Goal: Task Accomplishment & Management: Use online tool/utility

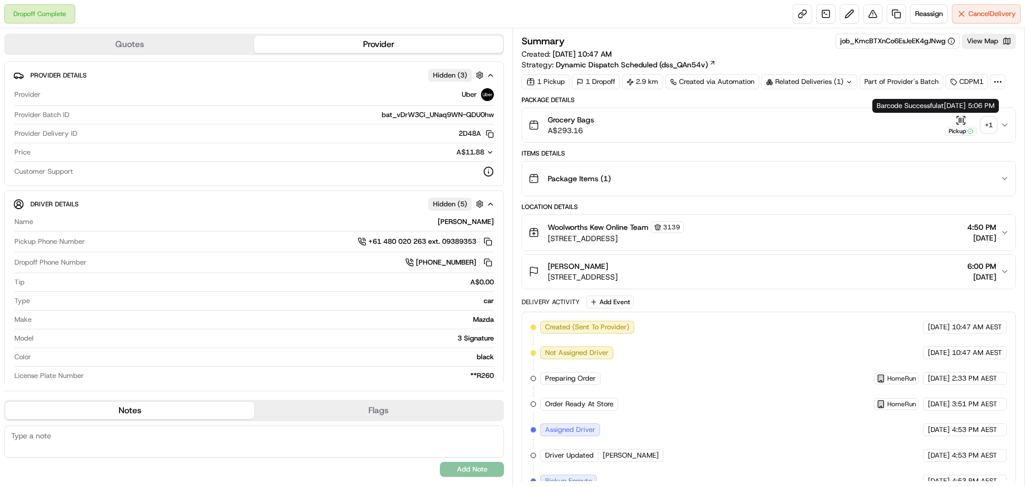
click at [960, 122] on icon "button" at bounding box center [960, 119] width 0 height 4
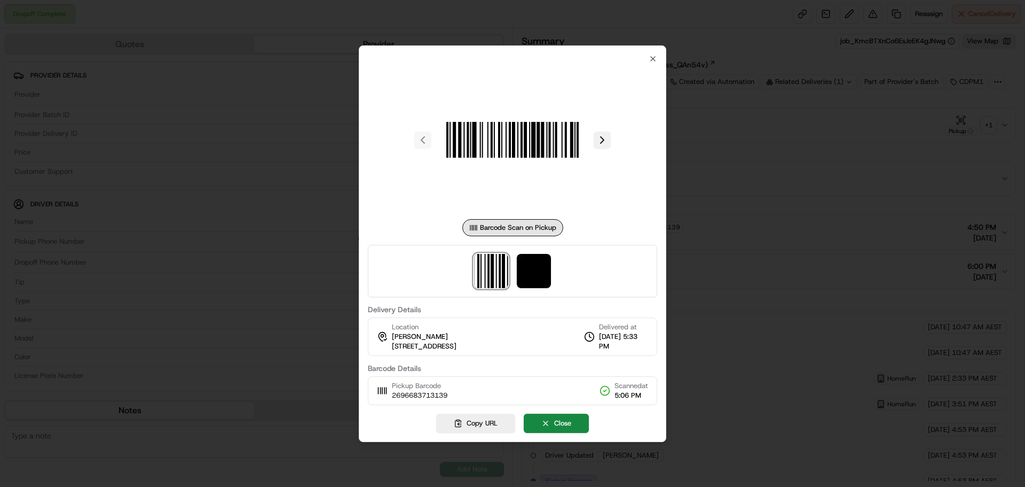
click at [606, 138] on button at bounding box center [602, 139] width 17 height 17
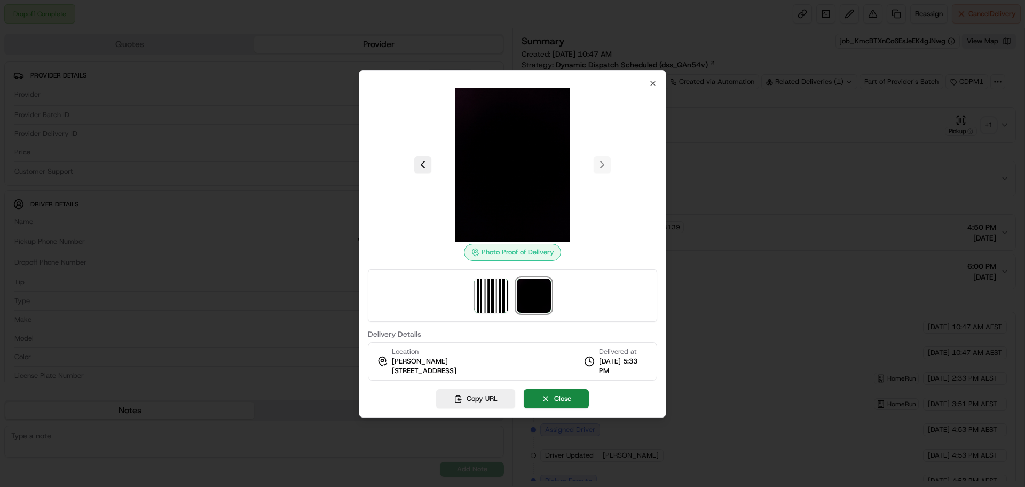
click at [540, 160] on img at bounding box center [513, 165] width 154 height 154
click at [506, 131] on img at bounding box center [513, 165] width 154 height 154
click at [654, 80] on icon "button" at bounding box center [653, 83] width 9 height 9
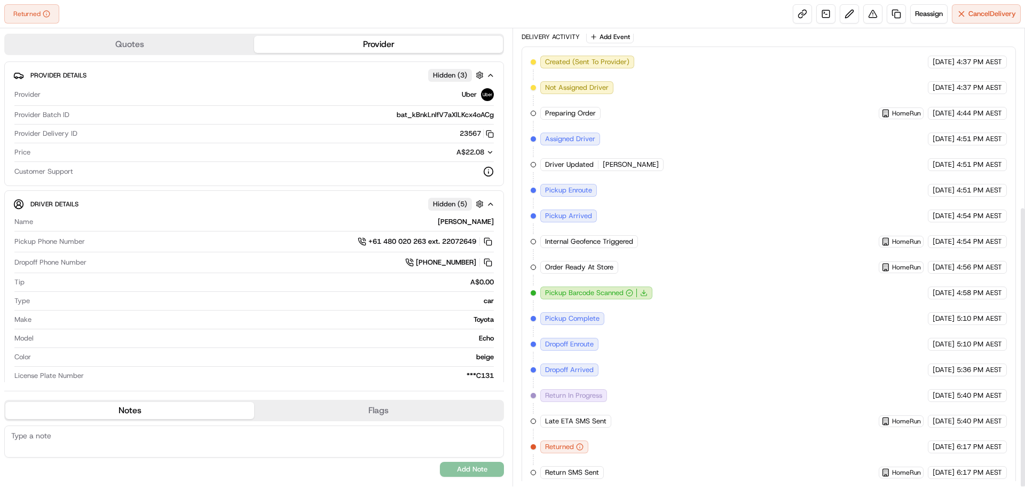
scroll to position [289, 0]
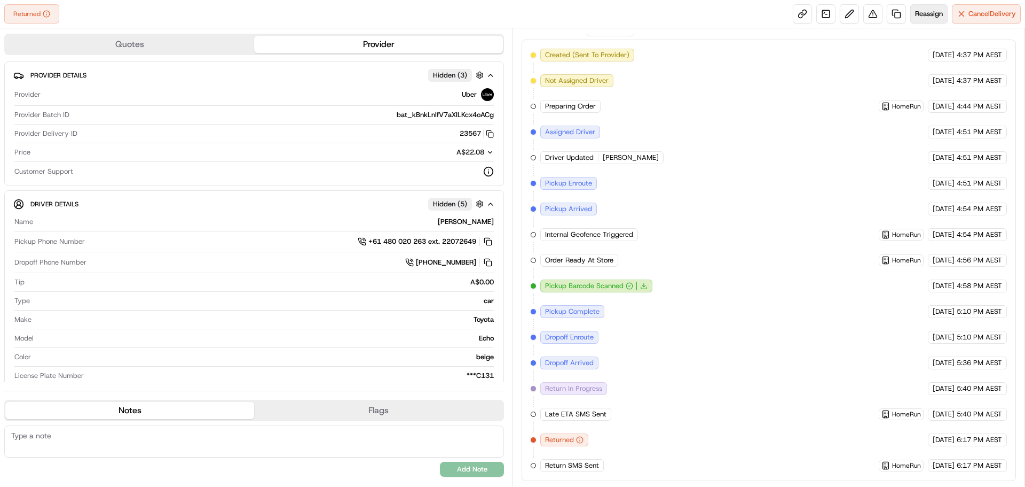
click at [924, 15] on span "Reassign" at bounding box center [929, 14] width 28 height 10
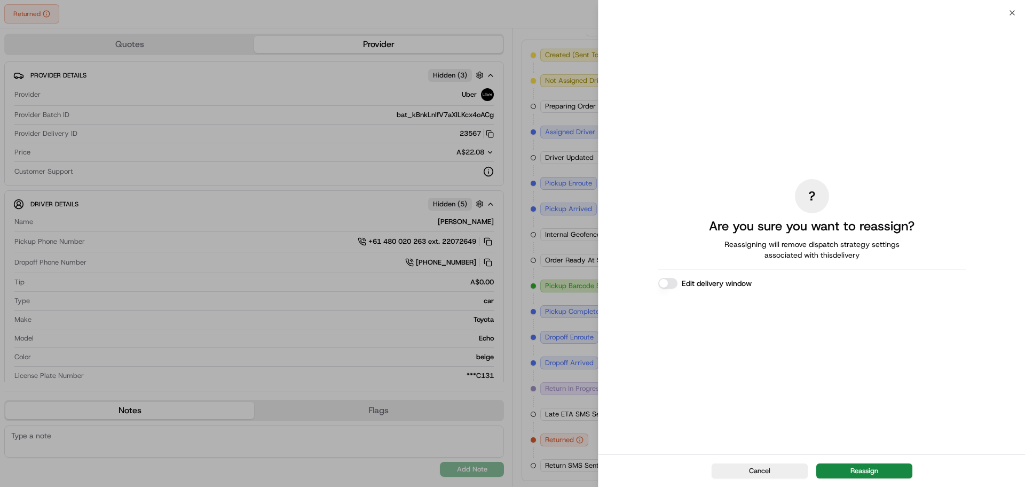
click at [861, 469] on button "Reassign" at bounding box center [865, 470] width 96 height 15
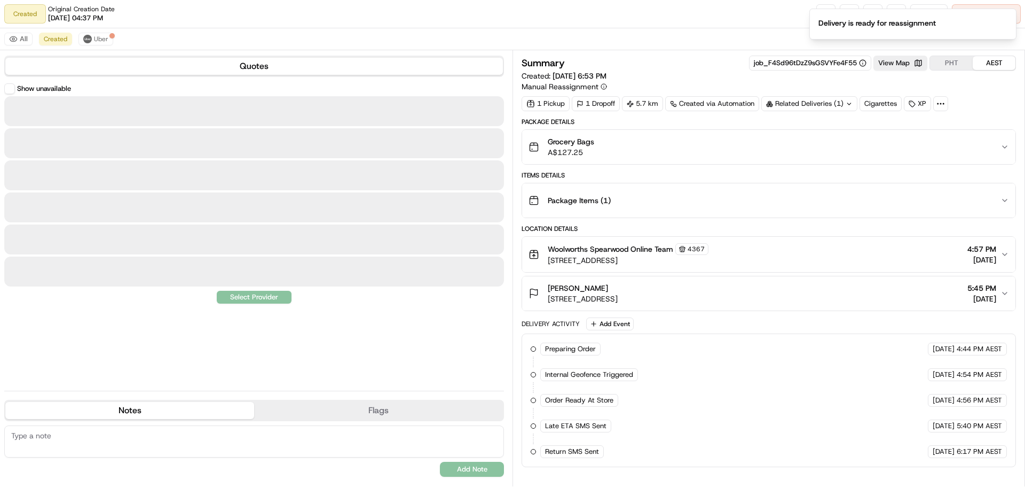
scroll to position [0, 0]
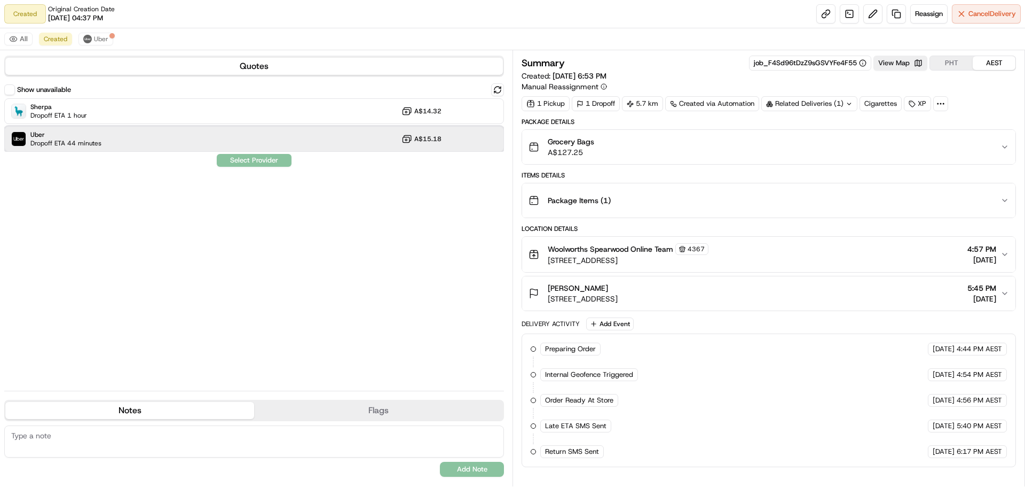
click at [175, 142] on div "Uber Dropoff ETA 44 minutes A$15.18" at bounding box center [254, 139] width 500 height 26
click at [271, 164] on button "Assign Provider" at bounding box center [254, 160] width 76 height 13
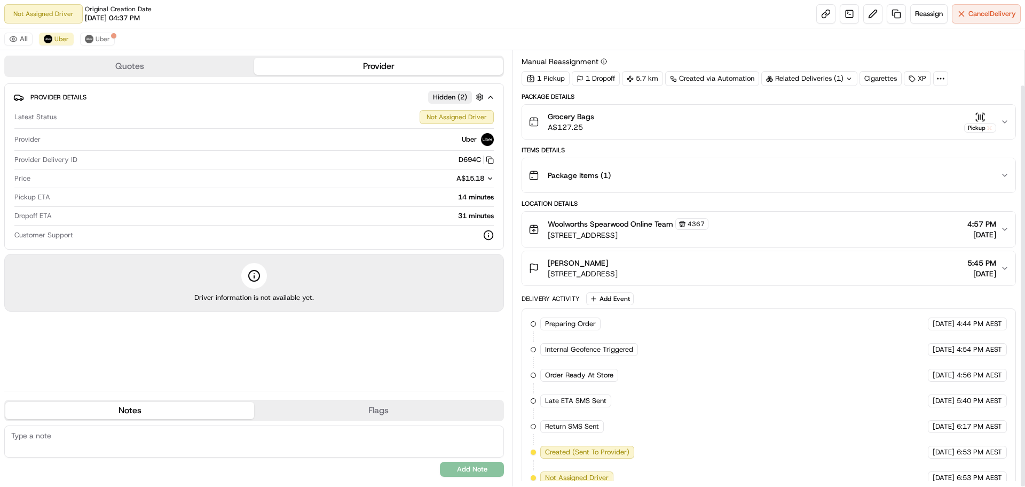
scroll to position [37, 0]
